Goal: Book appointment/travel/reservation

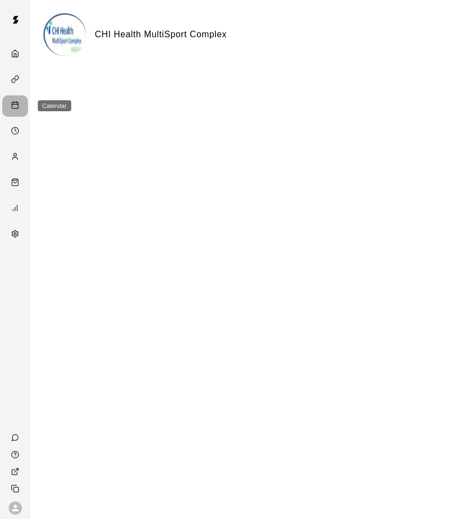
click at [24, 106] on div "Calendar" at bounding box center [18, 106] width 14 height 10
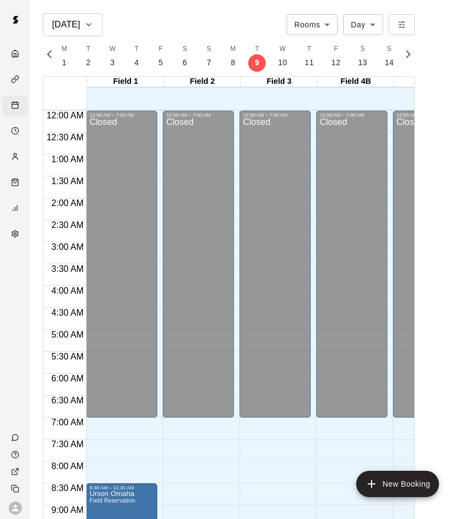
scroll to position [579, 0]
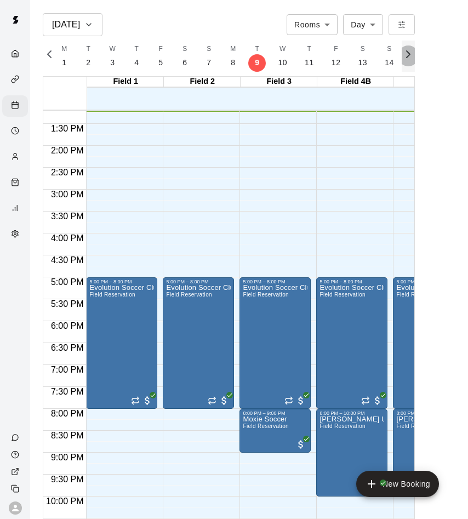
click at [407, 61] on button "button" at bounding box center [408, 56] width 13 height 31
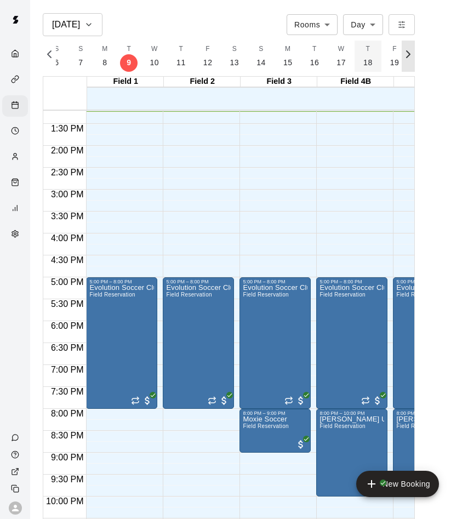
scroll to position [0, 4786]
click at [396, 59] on button "S 20" at bounding box center [396, 56] width 27 height 31
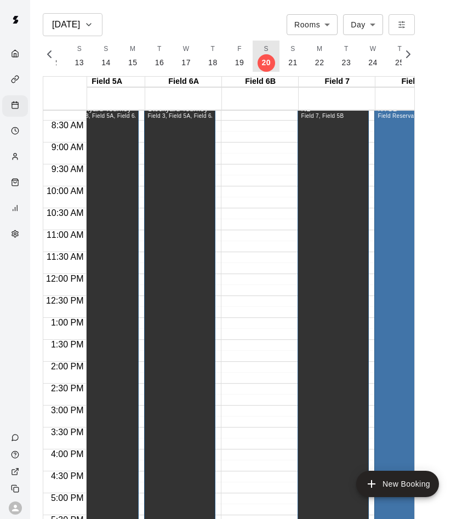
scroll to position [365, 479]
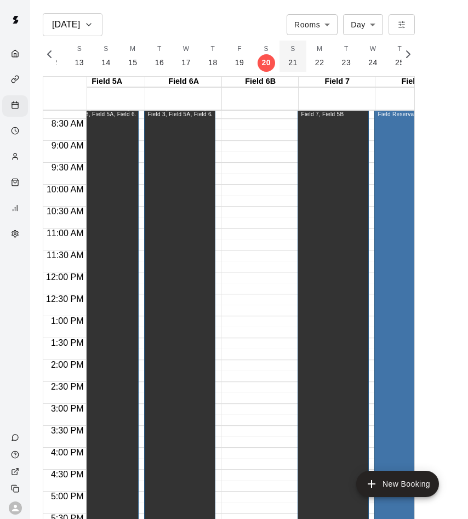
click at [289, 64] on p "21" at bounding box center [292, 63] width 9 height 12
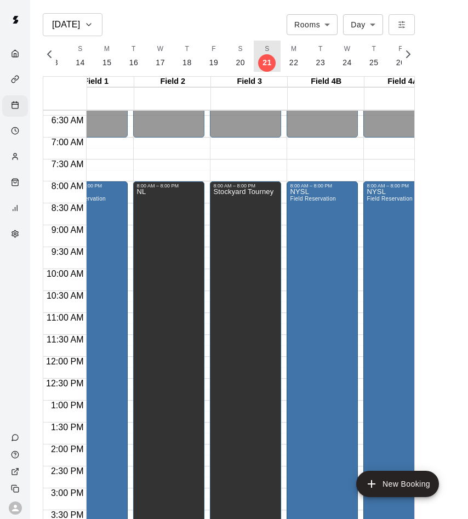
scroll to position [0, 26]
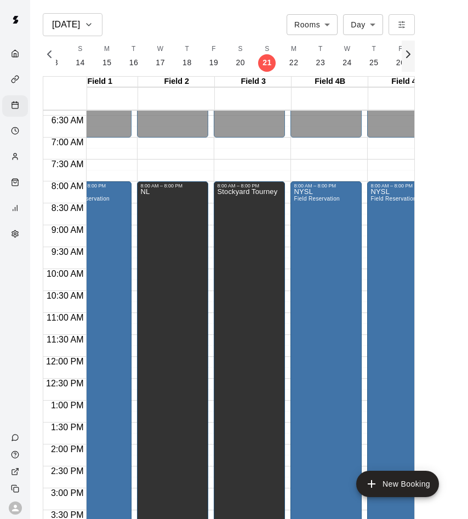
click at [406, 56] on icon "button" at bounding box center [408, 54] width 13 height 13
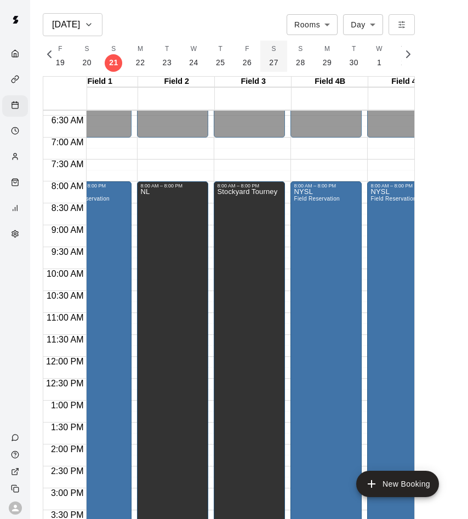
click at [270, 60] on p "27" at bounding box center [273, 63] width 9 height 12
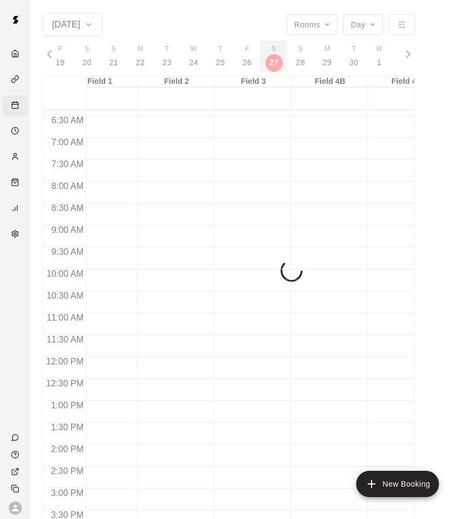
scroll to position [0, 5096]
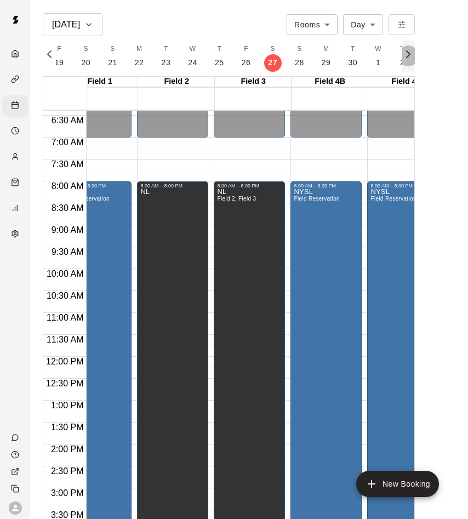
click at [406, 52] on icon "button" at bounding box center [408, 54] width 13 height 13
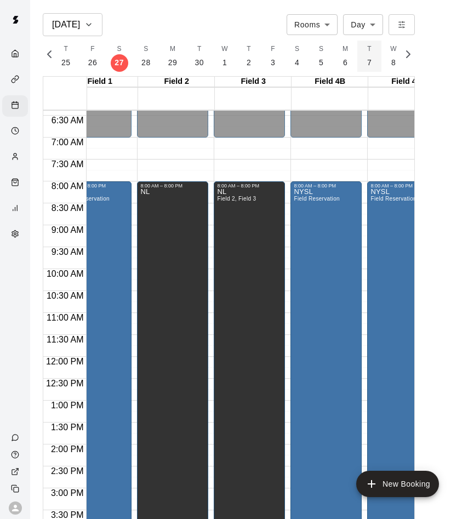
click at [359, 62] on button "T 7" at bounding box center [369, 56] width 24 height 31
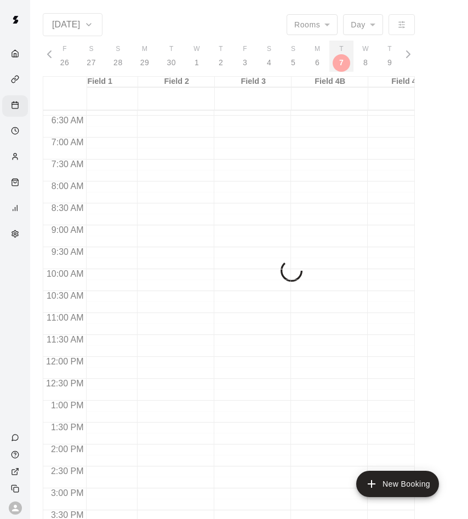
scroll to position [0, 5354]
click at [370, 60] on button "S 11" at bounding box center [365, 56] width 27 height 31
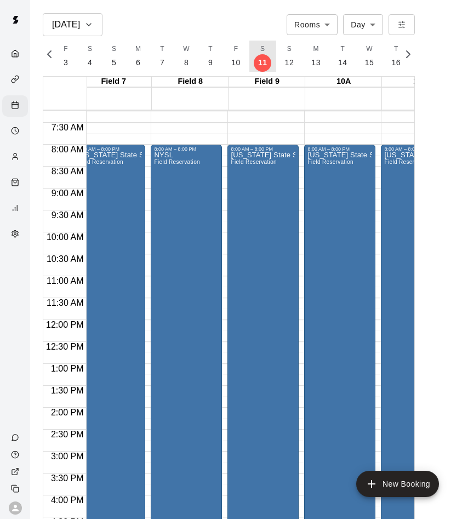
scroll to position [0, 0]
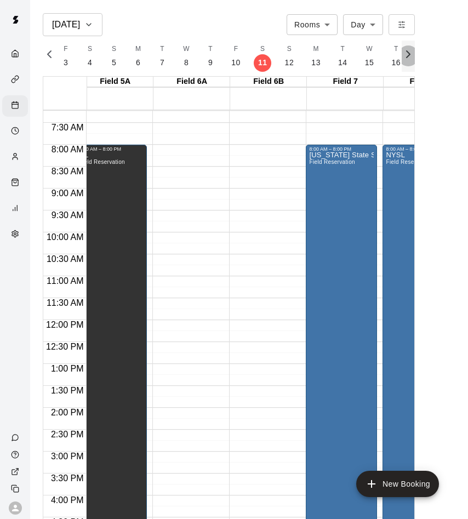
click at [403, 58] on icon "button" at bounding box center [408, 54] width 13 height 13
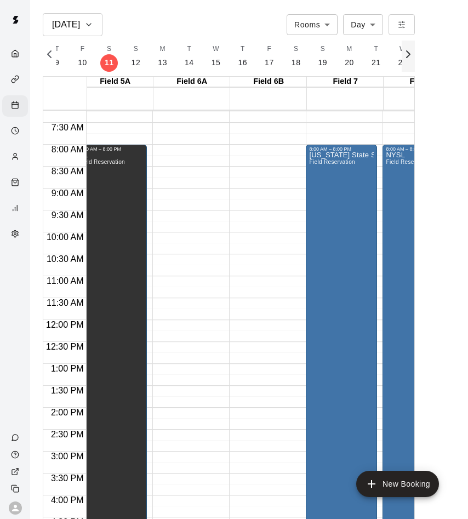
click at [403, 58] on icon "button" at bounding box center [408, 54] width 13 height 13
click at [413, 58] on icon "button" at bounding box center [408, 54] width 13 height 13
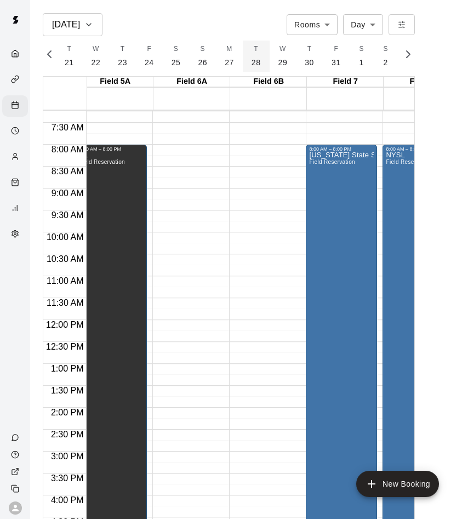
click at [246, 68] on button "T 28" at bounding box center [256, 56] width 27 height 31
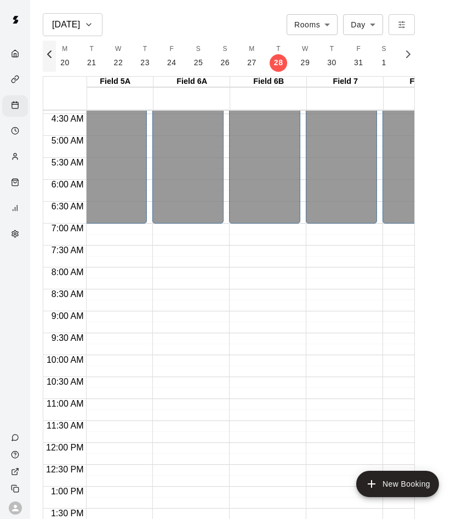
click at [46, 49] on icon "button" at bounding box center [49, 54] width 13 height 13
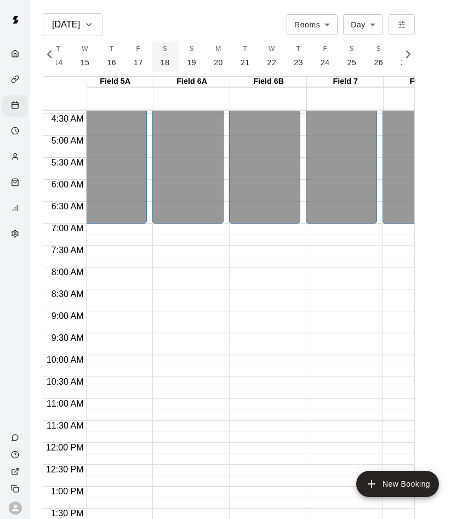
click at [162, 62] on p "18" at bounding box center [165, 63] width 9 height 12
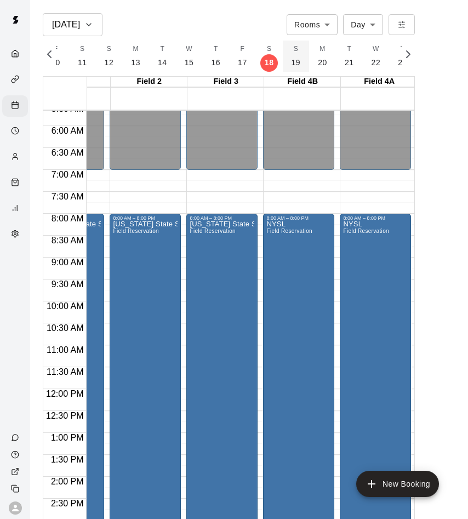
click at [292, 59] on p "19" at bounding box center [296, 63] width 9 height 12
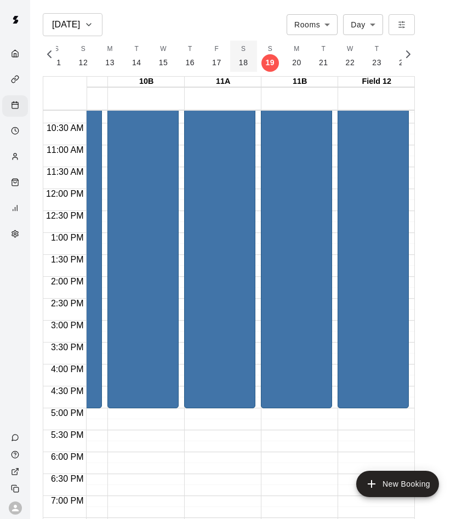
click at [242, 61] on p "18" at bounding box center [243, 63] width 9 height 12
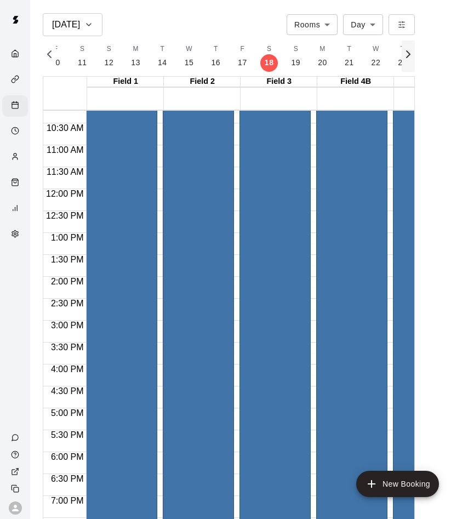
click at [406, 60] on icon "button" at bounding box center [408, 54] width 13 height 13
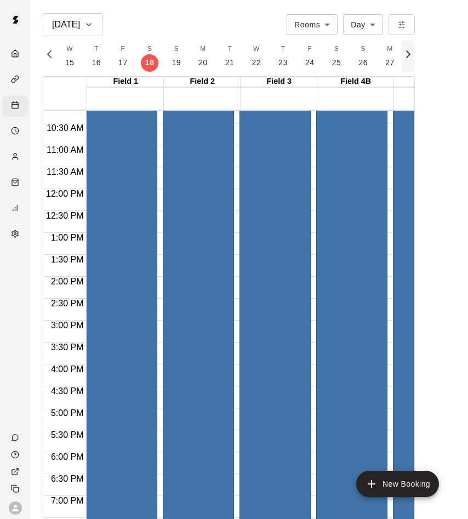
click at [406, 60] on icon "button" at bounding box center [408, 54] width 13 height 13
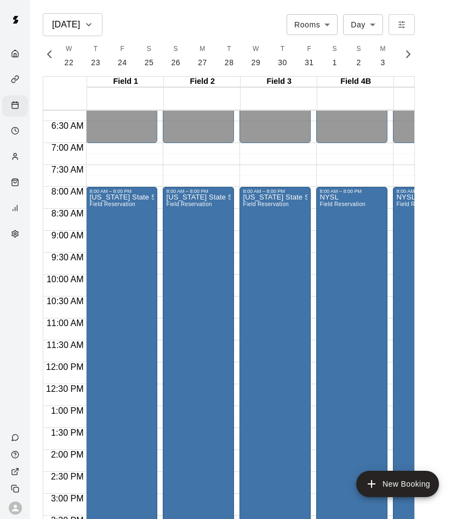
scroll to position [264, 0]
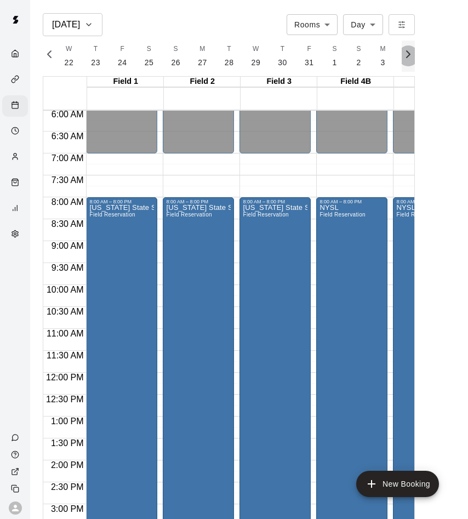
click at [411, 55] on icon "button" at bounding box center [408, 54] width 13 height 13
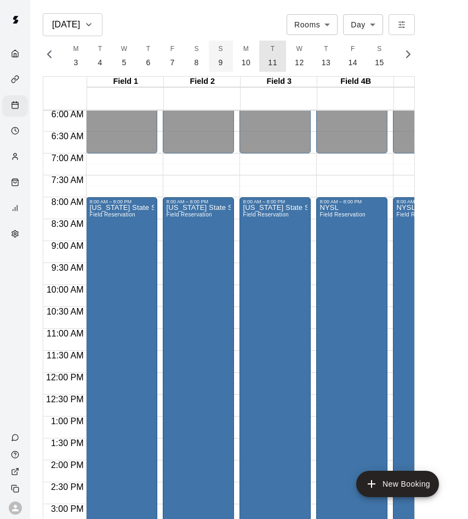
click at [260, 53] on button "T 11" at bounding box center [272, 56] width 27 height 31
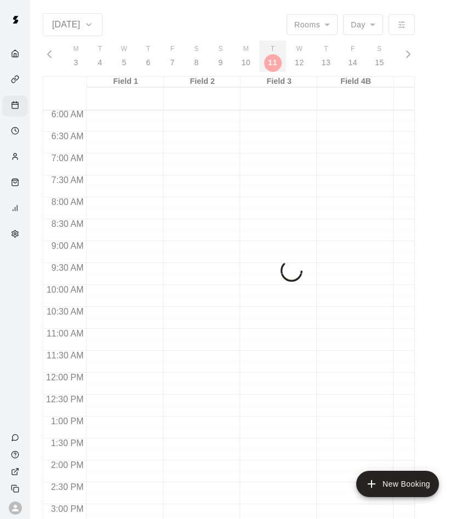
scroll to position [0, 6256]
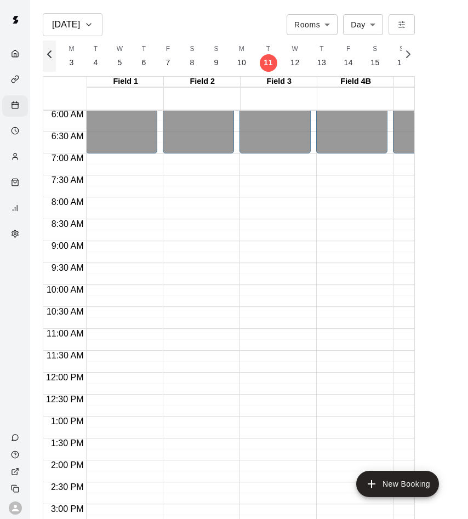
click at [50, 51] on icon "button" at bounding box center [49, 54] width 3 height 7
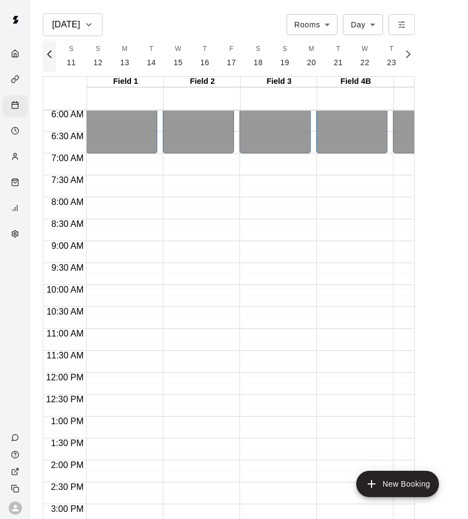
click at [50, 51] on icon "button" at bounding box center [49, 54] width 3 height 7
click at [372, 52] on button "S 11" at bounding box center [382, 56] width 27 height 31
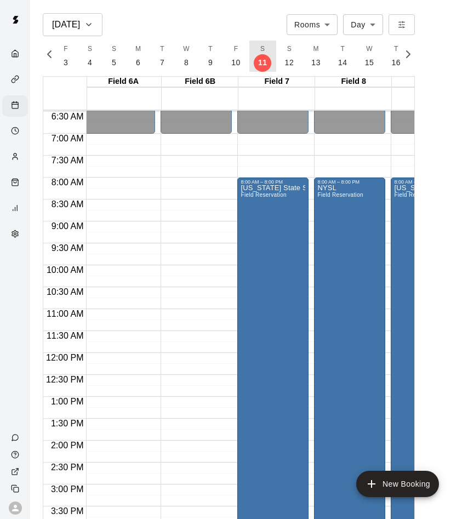
scroll to position [0, 588]
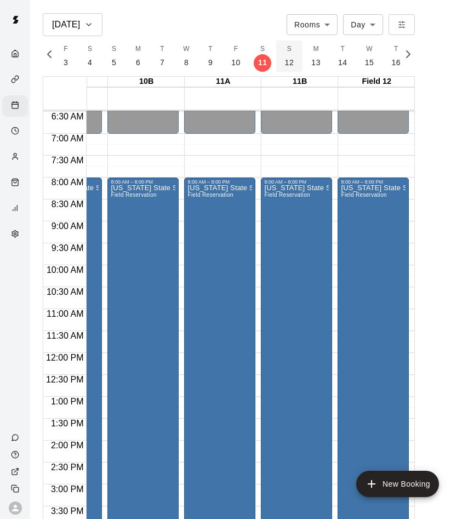
click at [288, 53] on button "S 12" at bounding box center [289, 56] width 27 height 31
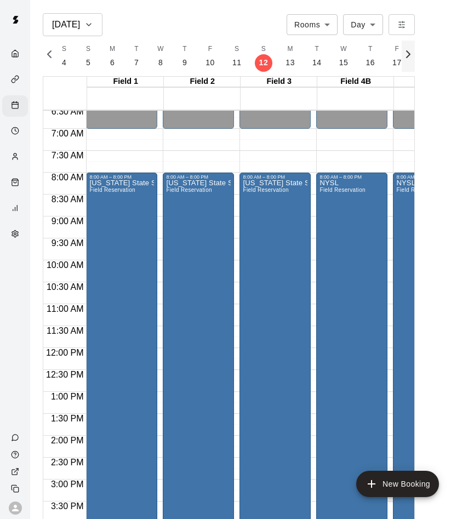
click at [403, 49] on icon "button" at bounding box center [408, 54] width 13 height 13
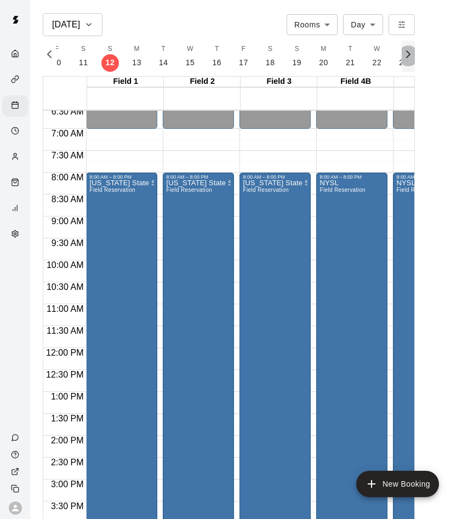
click at [403, 49] on icon "button" at bounding box center [408, 54] width 13 height 13
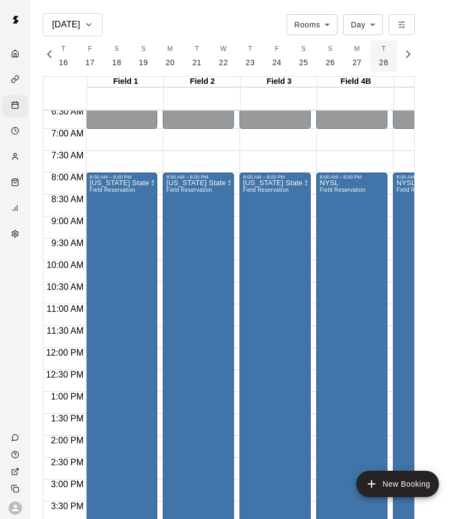
click at [371, 58] on button "T 28" at bounding box center [384, 56] width 27 height 31
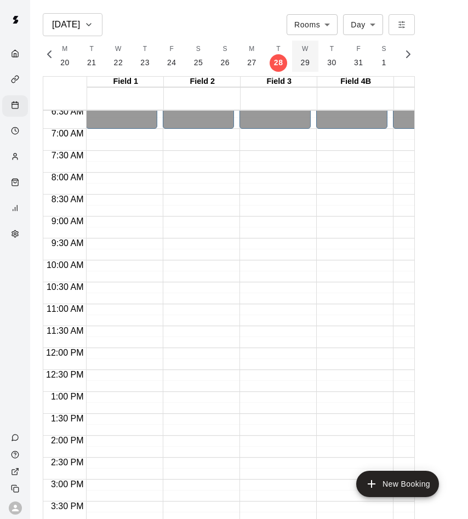
click at [292, 59] on button "W 29" at bounding box center [305, 56] width 27 height 31
click at [348, 58] on button "S 1" at bounding box center [358, 56] width 24 height 31
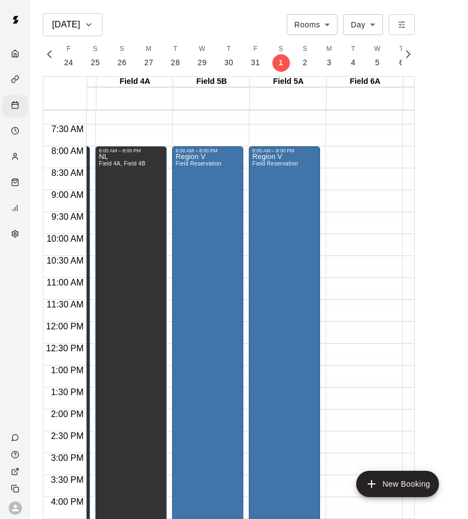
scroll to position [315, 312]
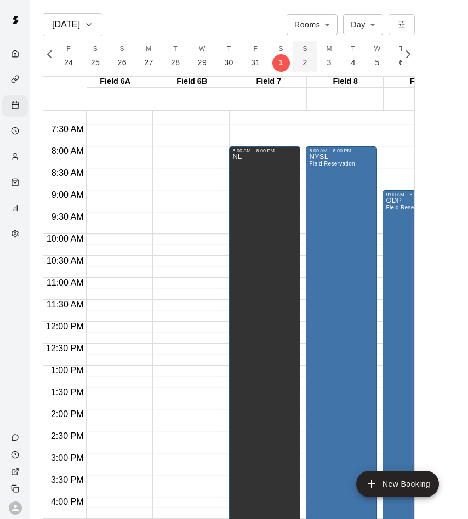
click at [300, 56] on button "S 2" at bounding box center [305, 56] width 24 height 31
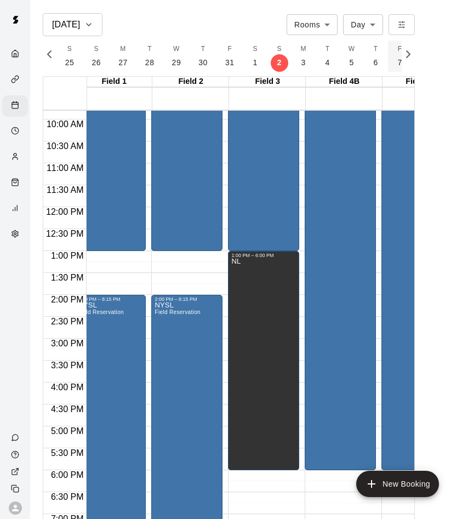
click at [400, 50] on button "F 7" at bounding box center [400, 56] width 24 height 31
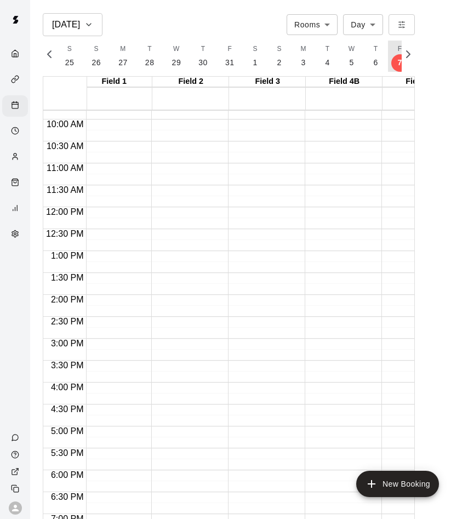
scroll to position [0, 6153]
click at [287, 45] on button "S 8" at bounding box center [295, 56] width 24 height 31
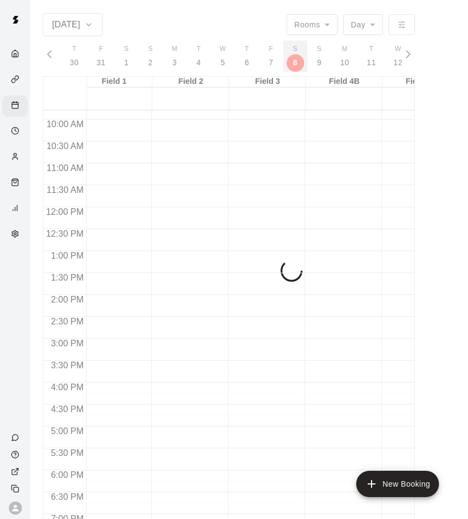
scroll to position [0, 6178]
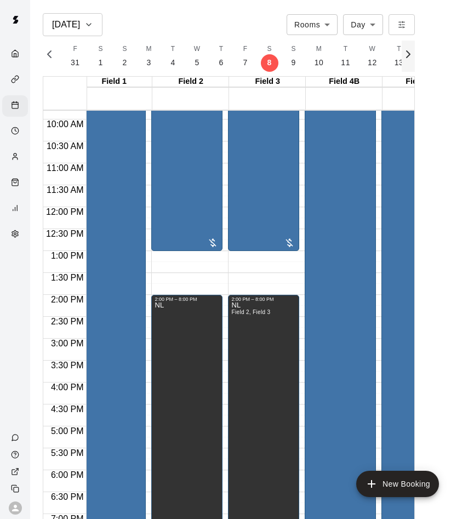
click at [405, 60] on icon "button" at bounding box center [408, 54] width 13 height 13
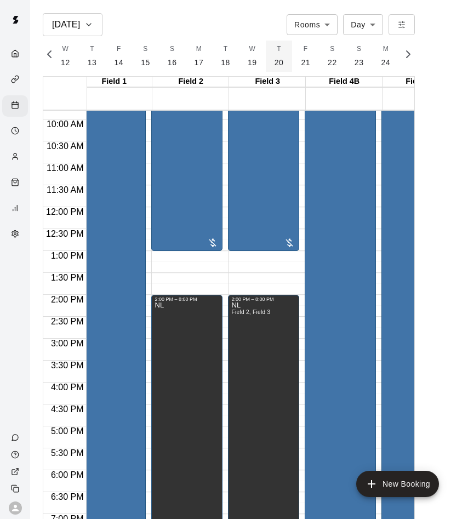
click at [268, 53] on button "T 20" at bounding box center [279, 56] width 27 height 31
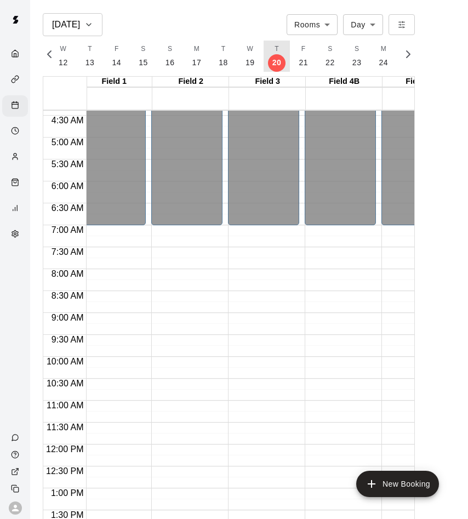
scroll to position [191, 12]
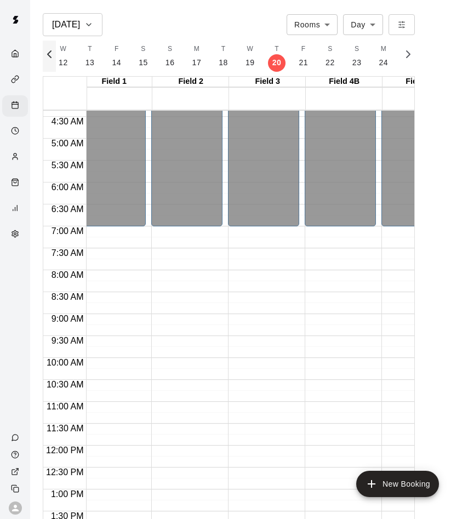
click at [52, 54] on icon "button" at bounding box center [49, 54] width 13 height 13
click at [53, 54] on icon "button" at bounding box center [49, 54] width 13 height 13
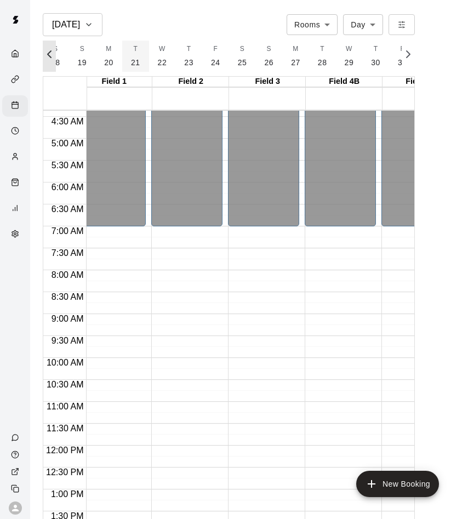
scroll to position [0, 5817]
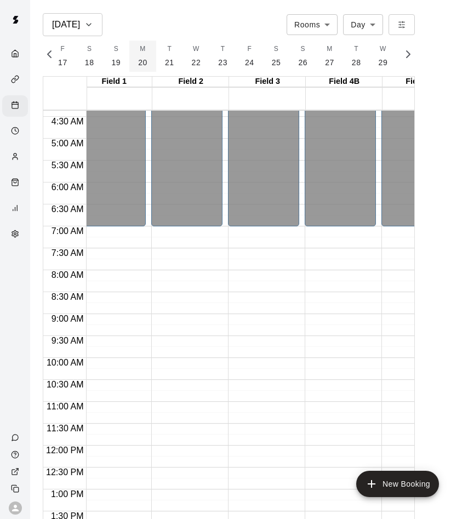
click at [140, 58] on p "20" at bounding box center [142, 63] width 9 height 12
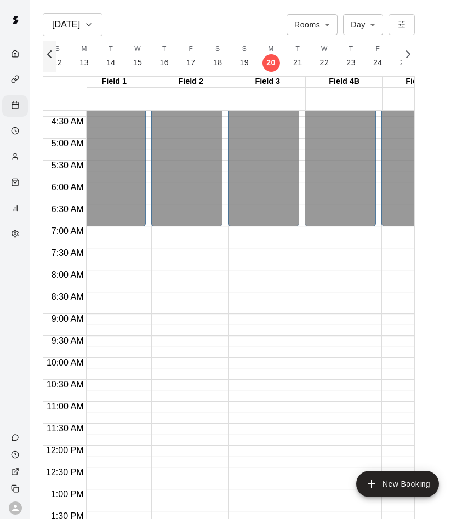
click at [52, 55] on icon "button" at bounding box center [49, 54] width 13 height 13
click at [50, 58] on icon "button" at bounding box center [49, 54] width 3 height 7
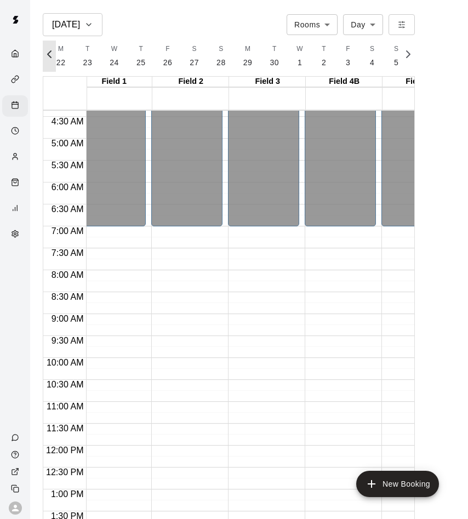
scroll to position [0, 5023]
click at [154, 58] on p "20" at bounding box center [158, 63] width 9 height 12
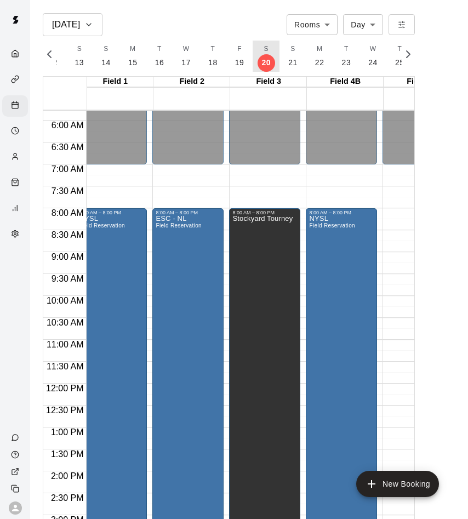
scroll to position [0, 4]
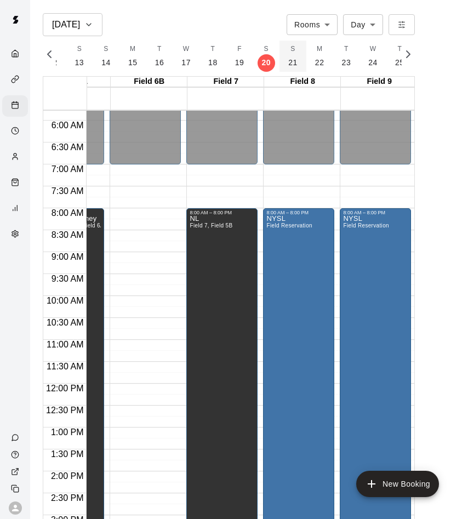
click at [283, 70] on button "S 21" at bounding box center [293, 56] width 27 height 31
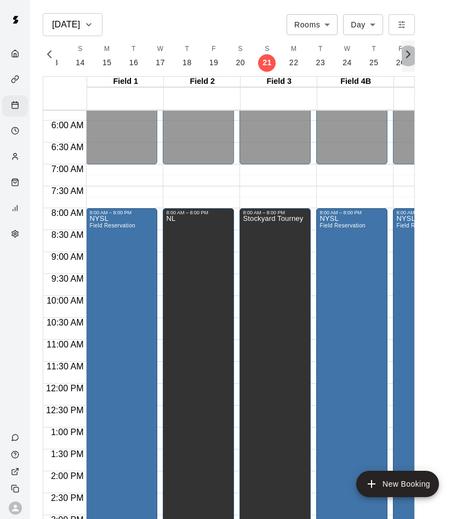
click at [402, 60] on icon "button" at bounding box center [408, 54] width 13 height 13
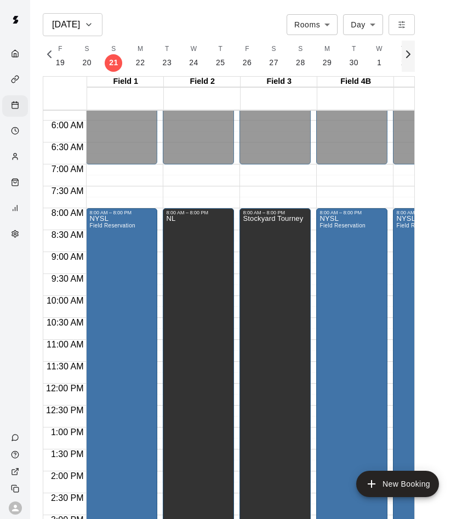
click at [403, 58] on icon "button" at bounding box center [408, 54] width 13 height 13
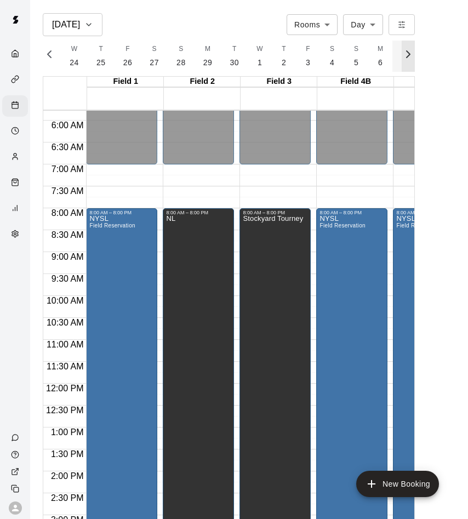
scroll to position [0, 5249]
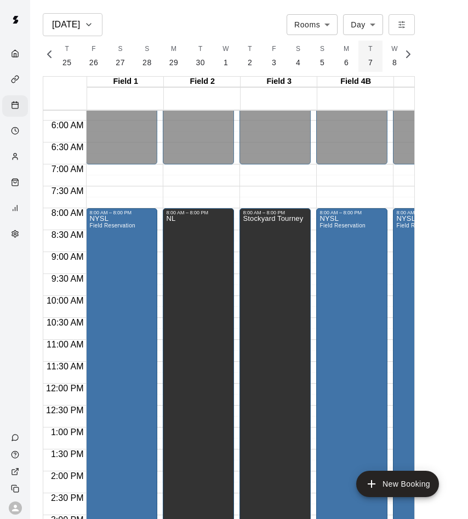
click at [377, 59] on button "T 7" at bounding box center [371, 56] width 24 height 31
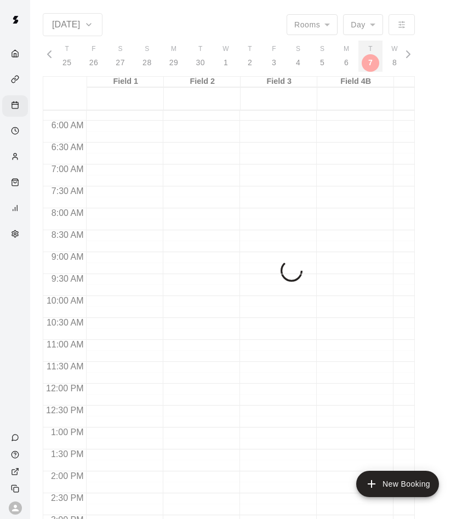
scroll to position [0, 5354]
click at [406, 56] on button "M 13" at bounding box center [419, 56] width 27 height 31
click at [408, 56] on div "[DATE] Rooms ***** ​ Day *** ​ F 7 S 8 S 9 M 10 T 11 W 12 T 13 F 14 S 15 S 16 M…" at bounding box center [229, 272] width 372 height 519
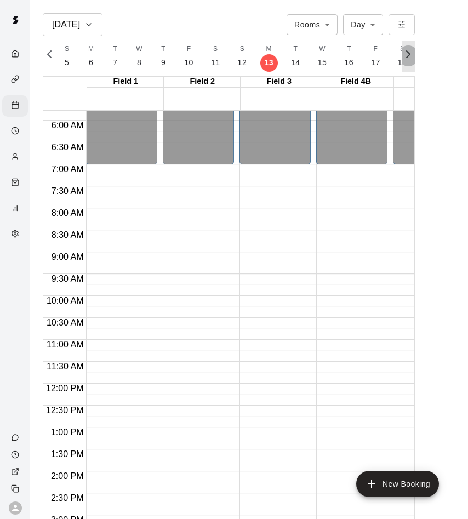
click at [408, 56] on icon "button" at bounding box center [408, 54] width 3 height 7
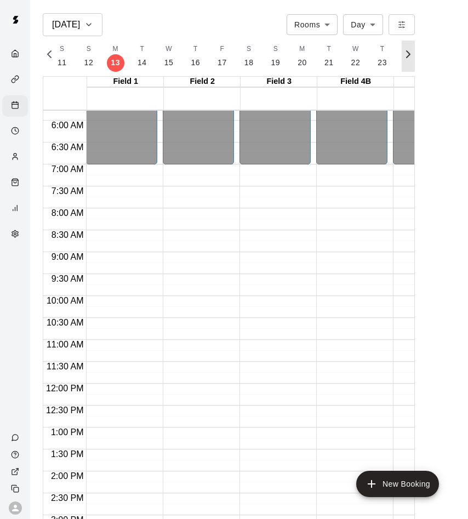
click at [408, 56] on icon "button" at bounding box center [408, 54] width 3 height 7
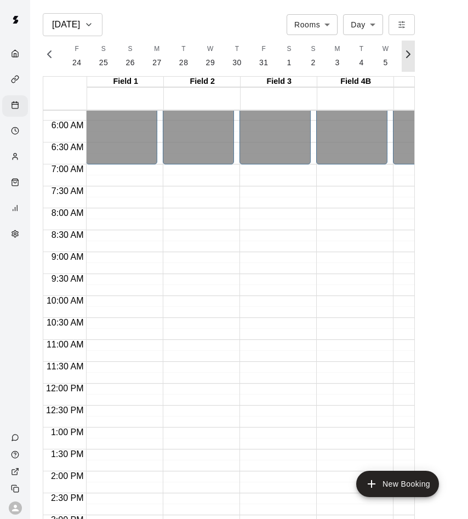
scroll to position [0, 6097]
click at [173, 48] on button "S 1" at bounding box center [182, 56] width 24 height 31
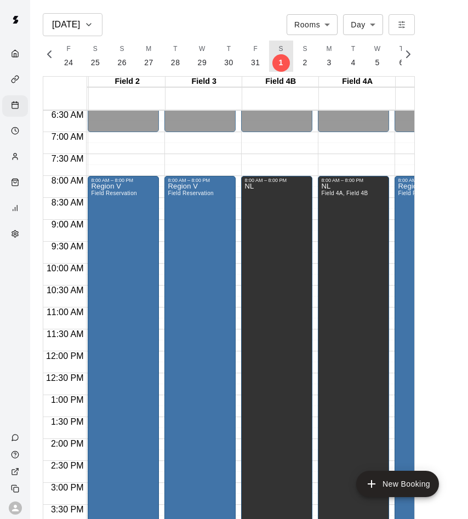
scroll to position [286, 76]
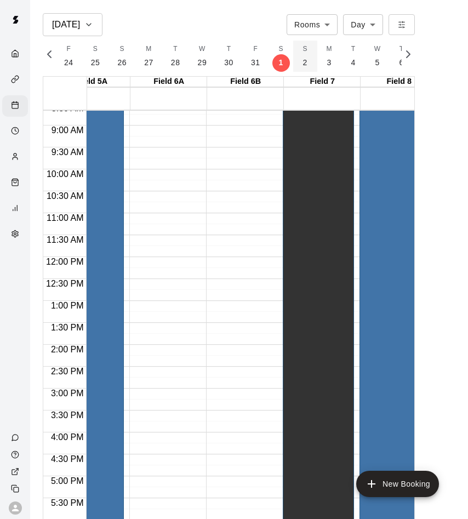
click at [303, 59] on p "2" at bounding box center [305, 63] width 4 height 12
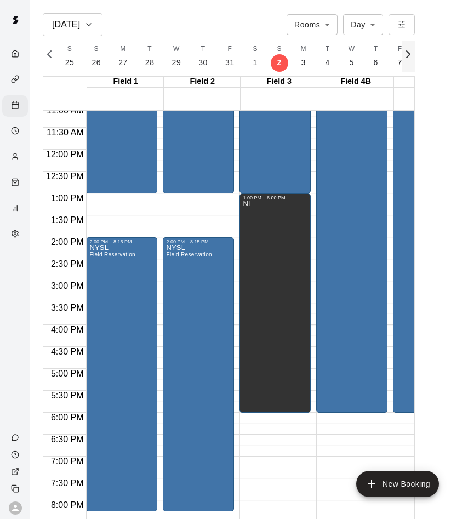
click at [408, 55] on icon "button" at bounding box center [408, 54] width 3 height 7
click at [271, 53] on button "S 8" at bounding box center [271, 56] width 24 height 31
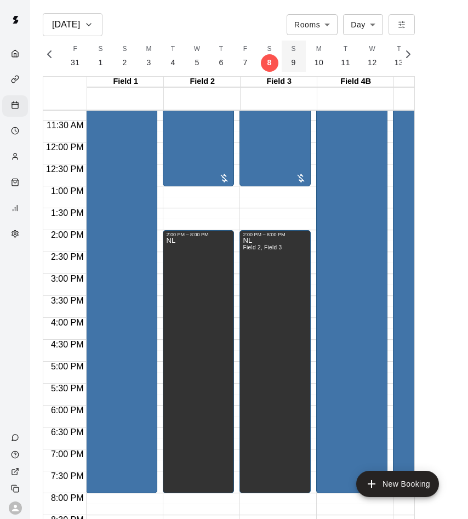
scroll to position [496, 0]
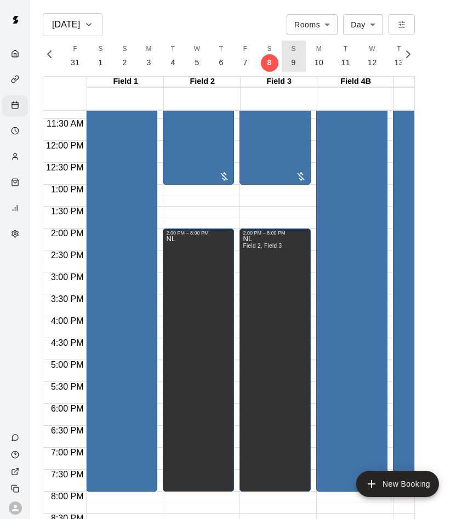
click at [284, 55] on button "S 9" at bounding box center [294, 56] width 24 height 31
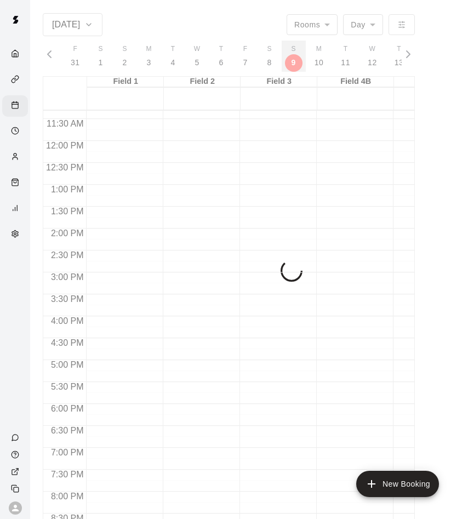
scroll to position [0, 6204]
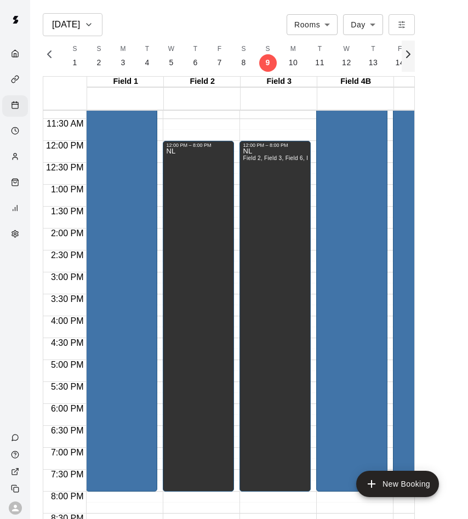
click at [411, 55] on icon "button" at bounding box center [408, 54] width 13 height 13
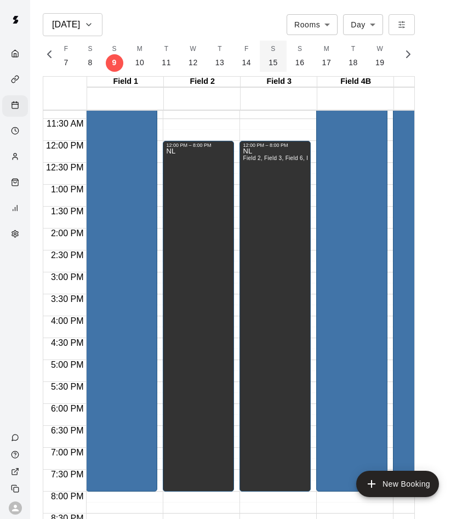
click at [269, 58] on p "15" at bounding box center [273, 63] width 9 height 12
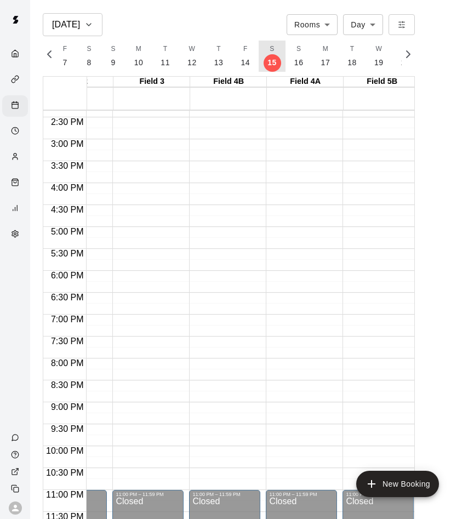
scroll to position [629, 229]
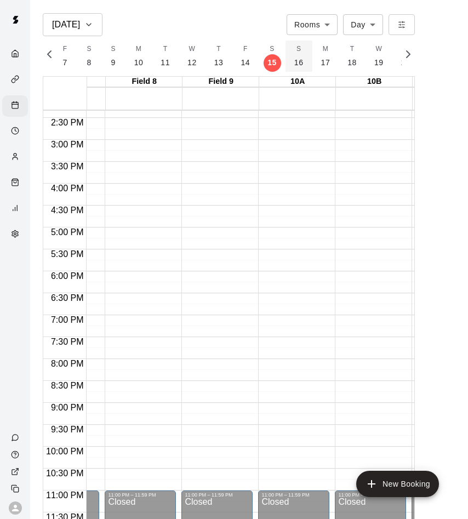
click at [294, 58] on p "16" at bounding box center [298, 63] width 9 height 12
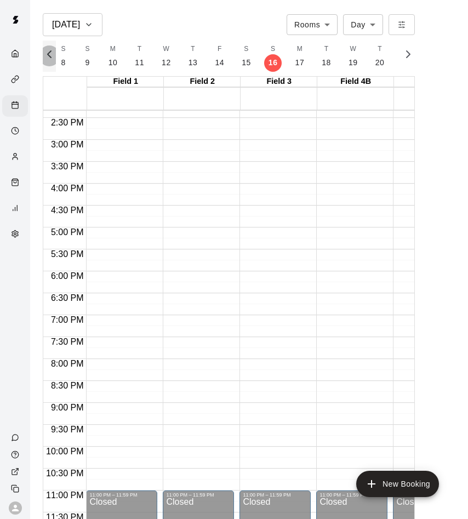
click at [50, 59] on icon "button" at bounding box center [49, 54] width 13 height 13
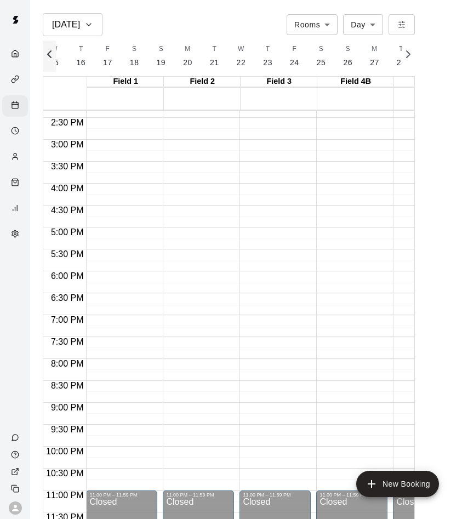
click at [50, 59] on icon "button" at bounding box center [49, 54] width 13 height 13
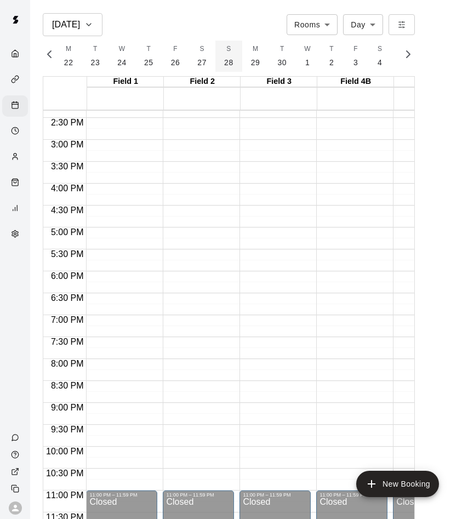
click at [235, 63] on button "S 28" at bounding box center [228, 56] width 27 height 31
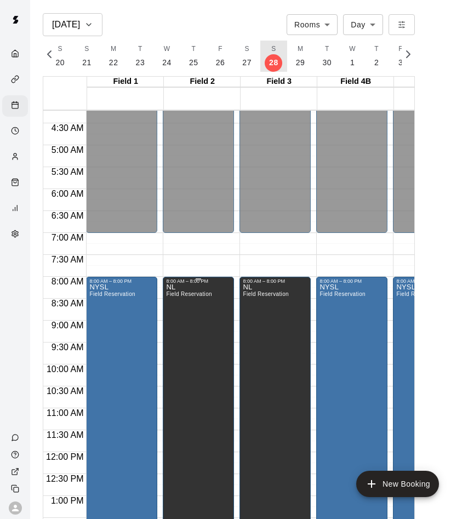
scroll to position [201, 0]
